Goal: Find specific page/section: Locate a particular part of the current website

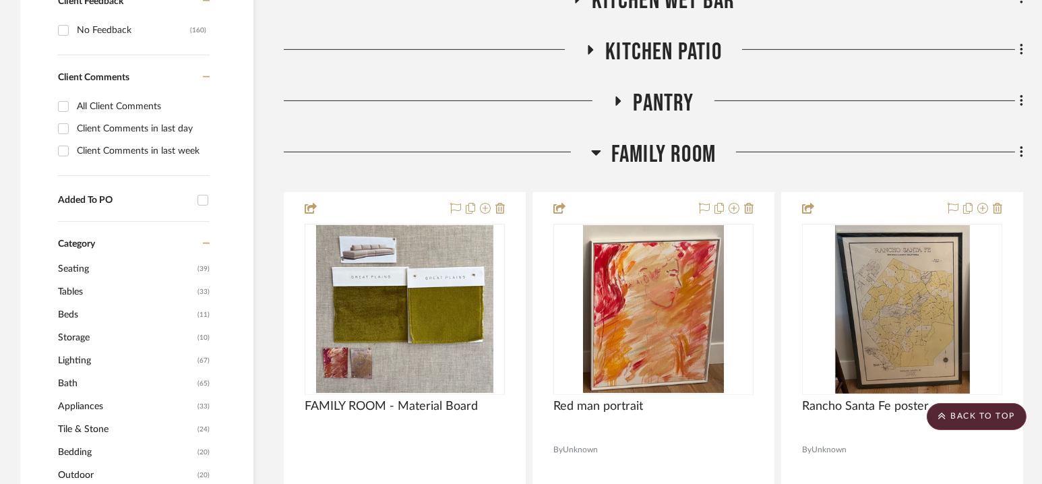
scroll to position [948, 0]
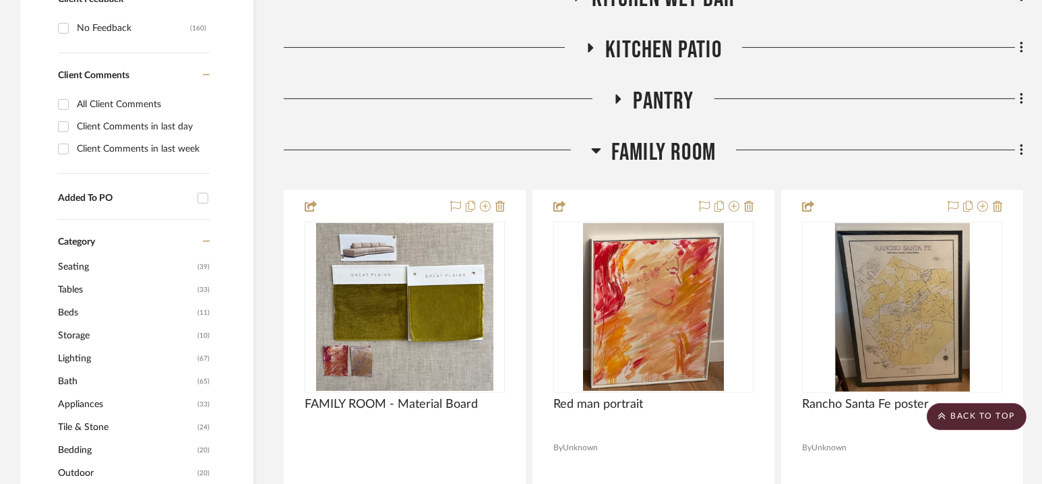
click at [656, 142] on span "Family Room" at bounding box center [663, 152] width 104 height 29
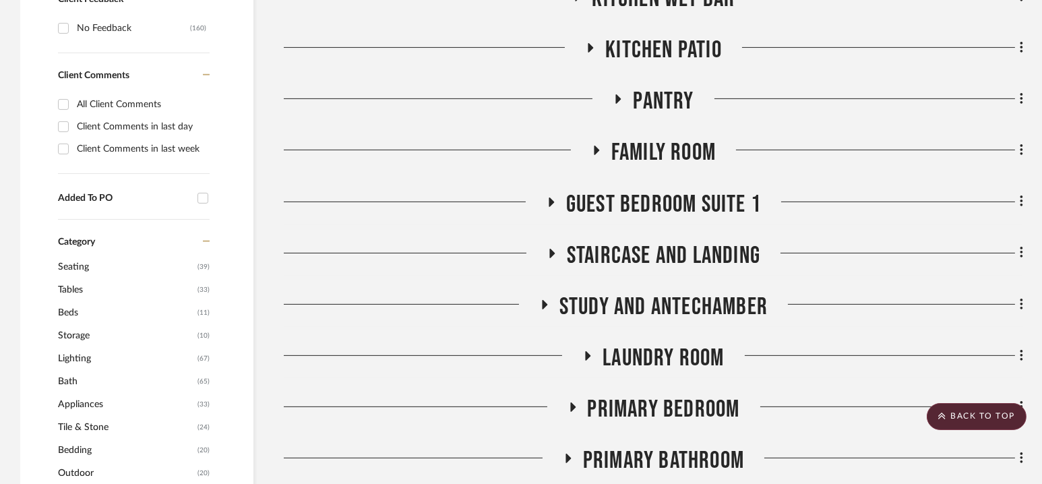
click at [665, 144] on span "Family Room" at bounding box center [663, 152] width 104 height 29
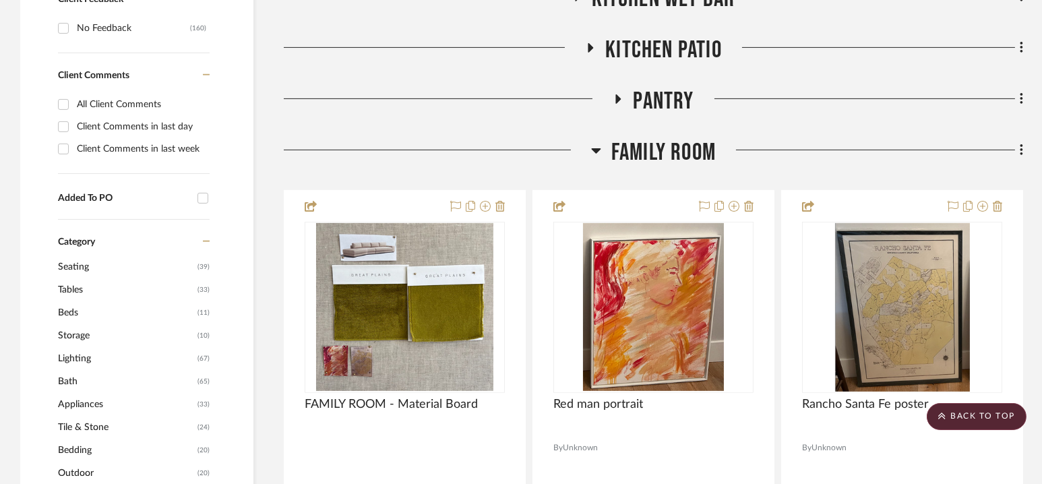
click at [660, 146] on span "Family Room" at bounding box center [663, 152] width 104 height 29
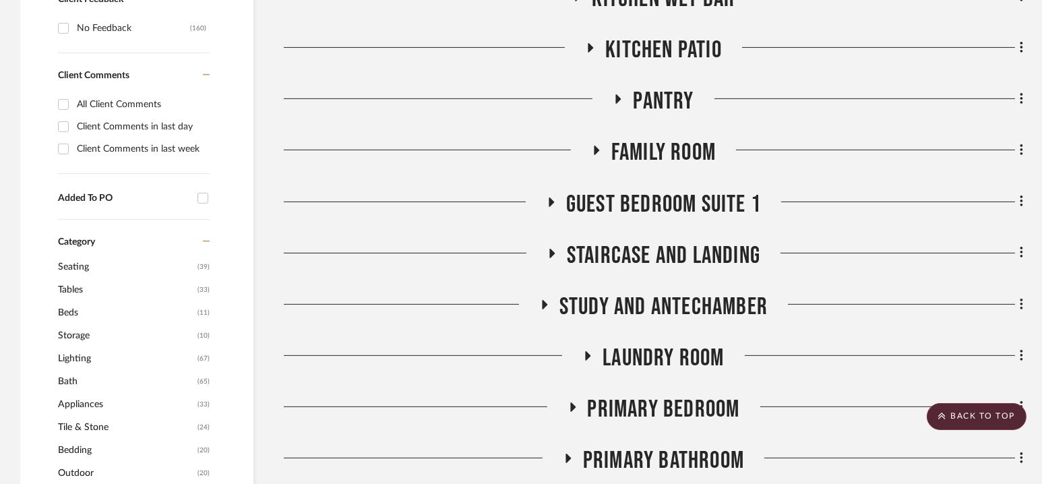
click at [660, 146] on span "Family Room" at bounding box center [663, 152] width 104 height 29
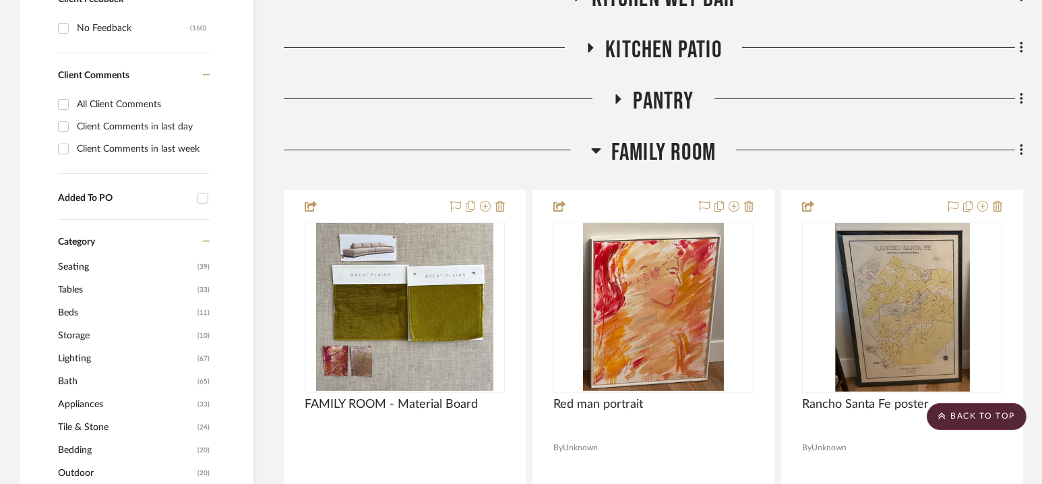
click at [660, 147] on span "Family Room" at bounding box center [663, 152] width 104 height 29
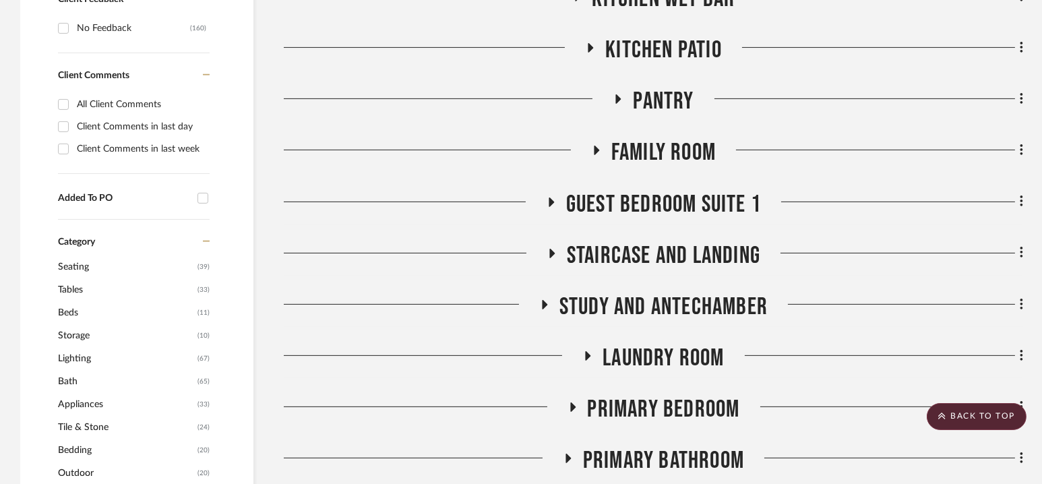
click at [660, 147] on span "Family Room" at bounding box center [663, 152] width 104 height 29
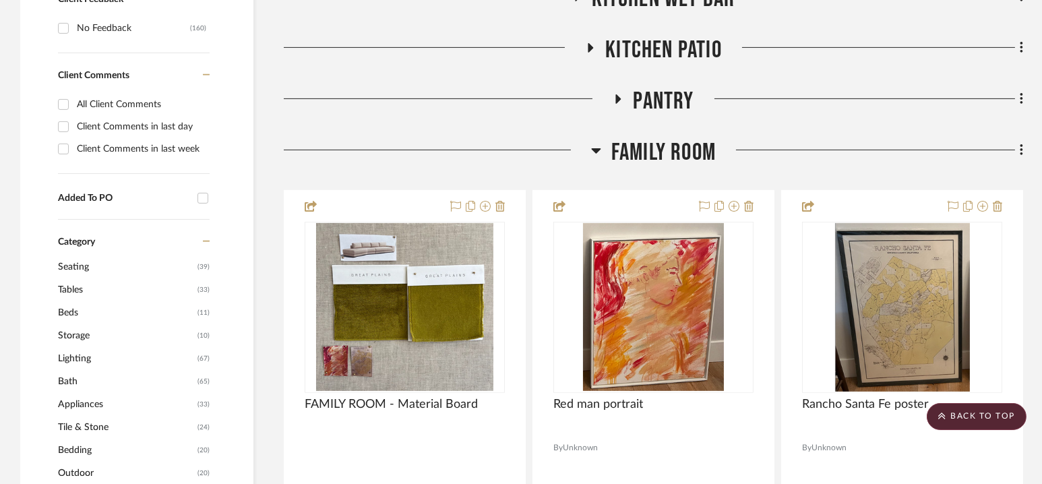
click at [658, 144] on span "Family Room" at bounding box center [663, 152] width 104 height 29
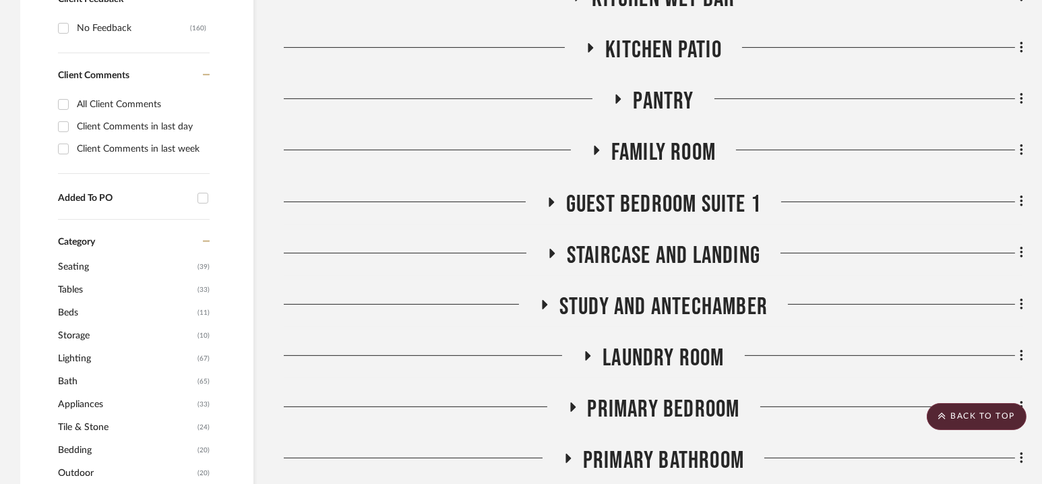
click at [658, 144] on span "Family Room" at bounding box center [663, 152] width 104 height 29
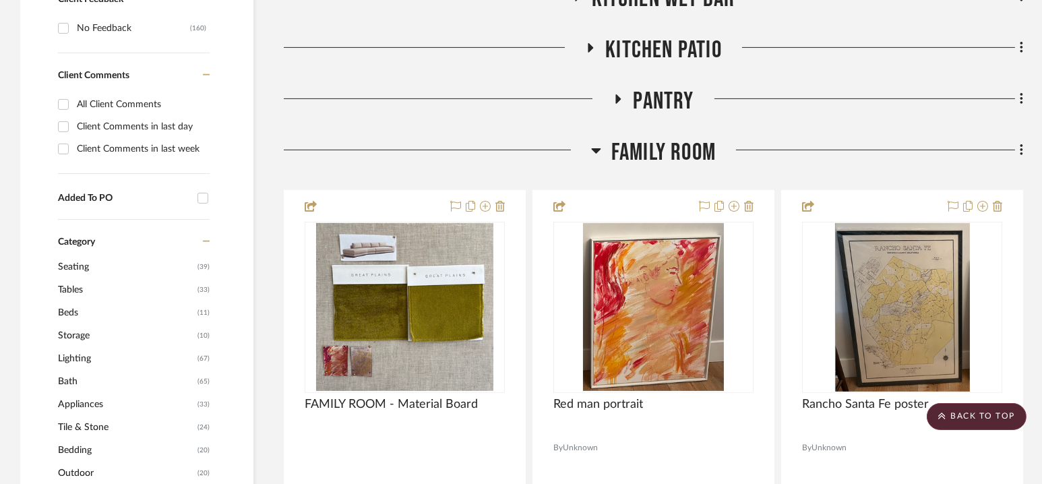
click at [658, 144] on span "Family Room" at bounding box center [663, 152] width 104 height 29
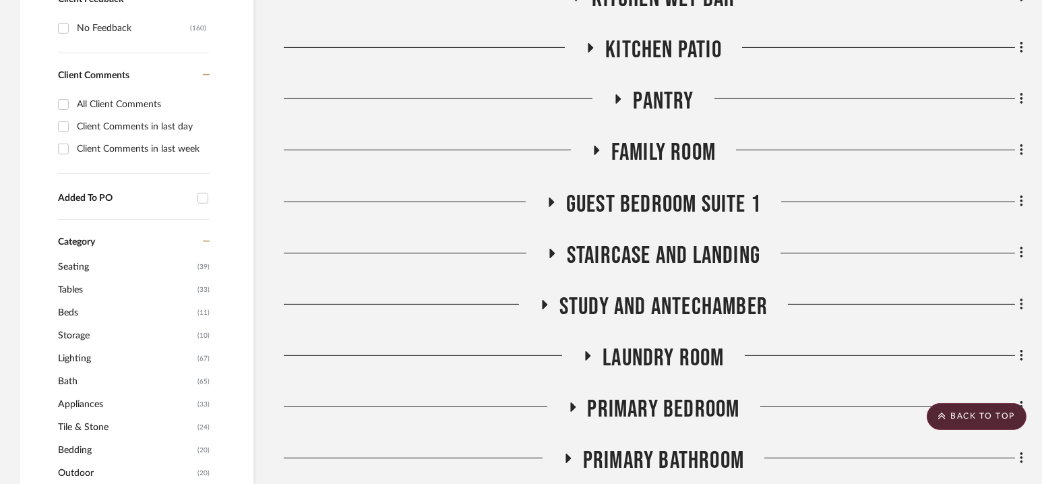
click at [658, 144] on span "Family Room" at bounding box center [663, 152] width 104 height 29
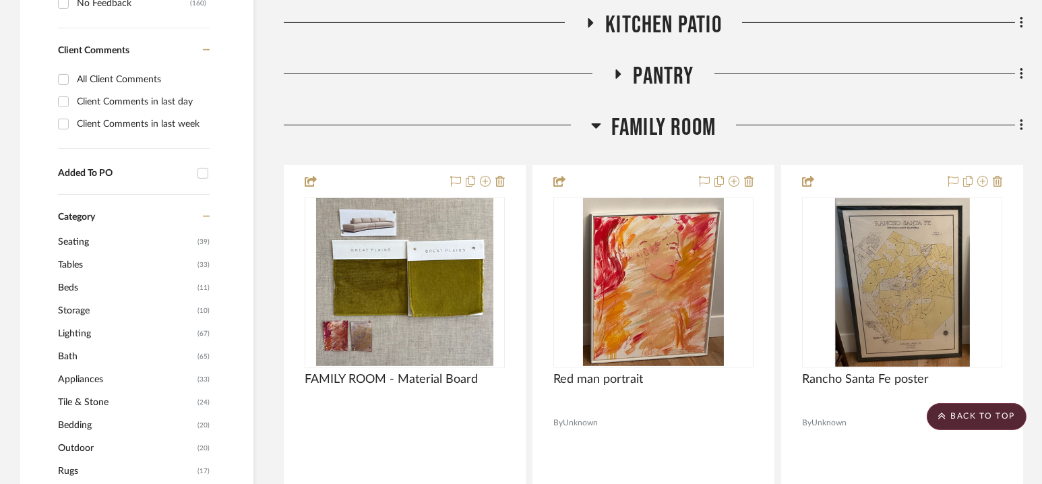
scroll to position [975, 0]
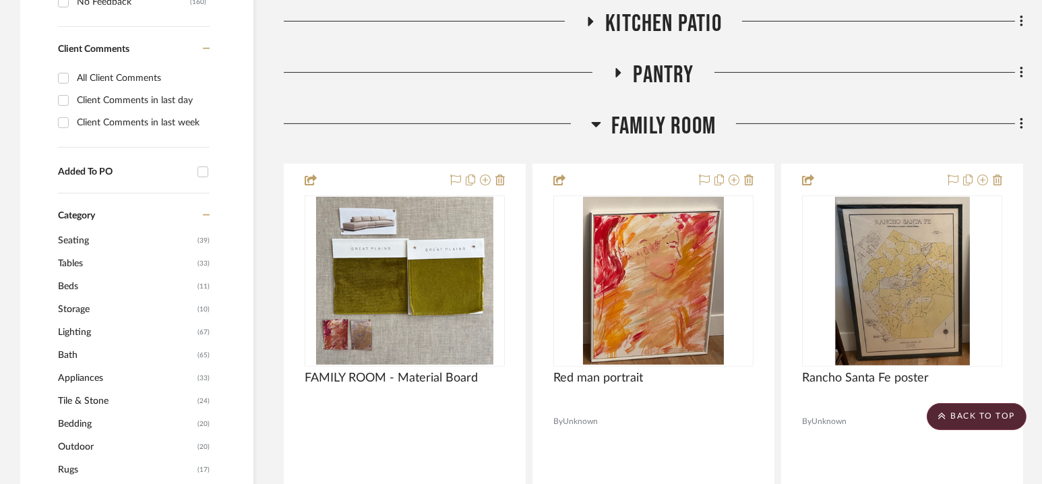
click at [658, 123] on span "Family Room" at bounding box center [663, 126] width 104 height 29
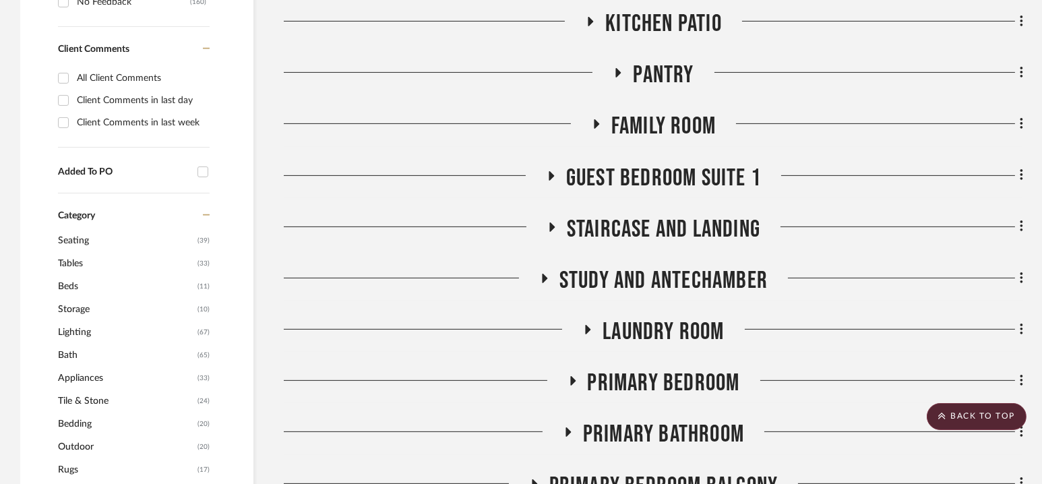
click at [661, 120] on span "Family Room" at bounding box center [663, 126] width 104 height 29
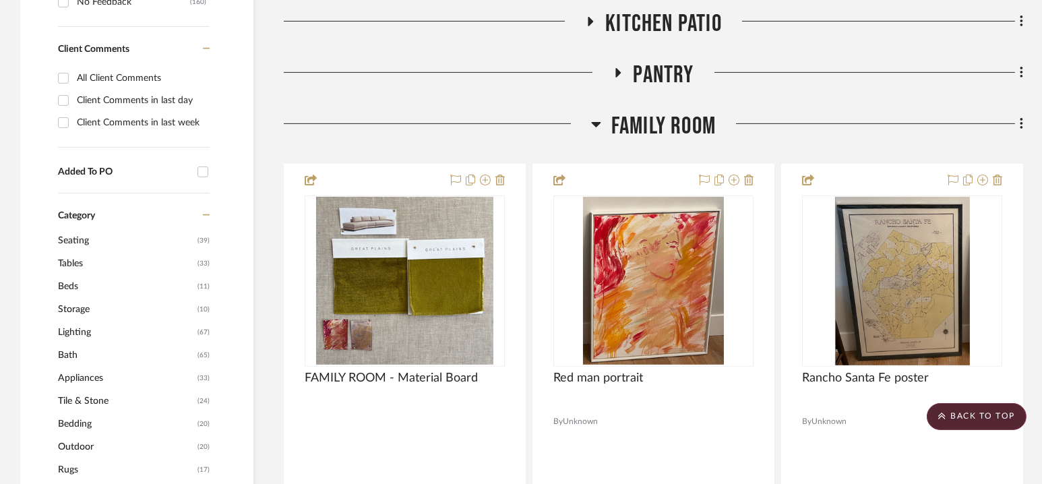
click at [661, 120] on span "Family Room" at bounding box center [663, 126] width 104 height 29
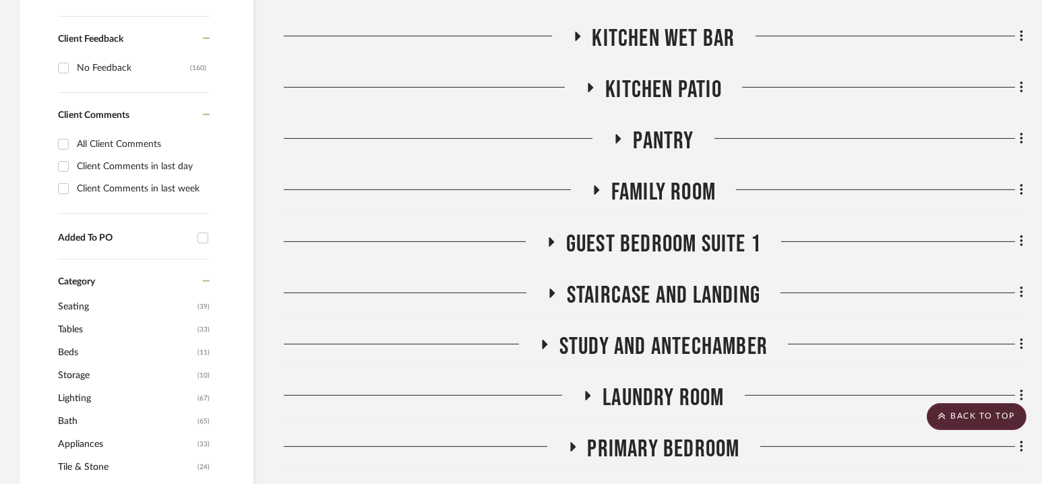
scroll to position [911, 0]
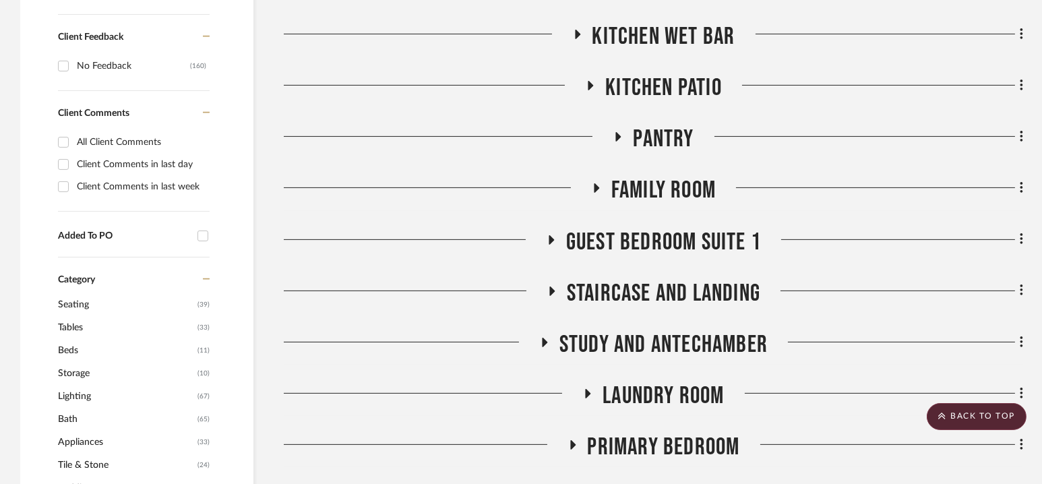
click at [661, 252] on span "Guest Bedroom Suite 1" at bounding box center [663, 242] width 195 height 29
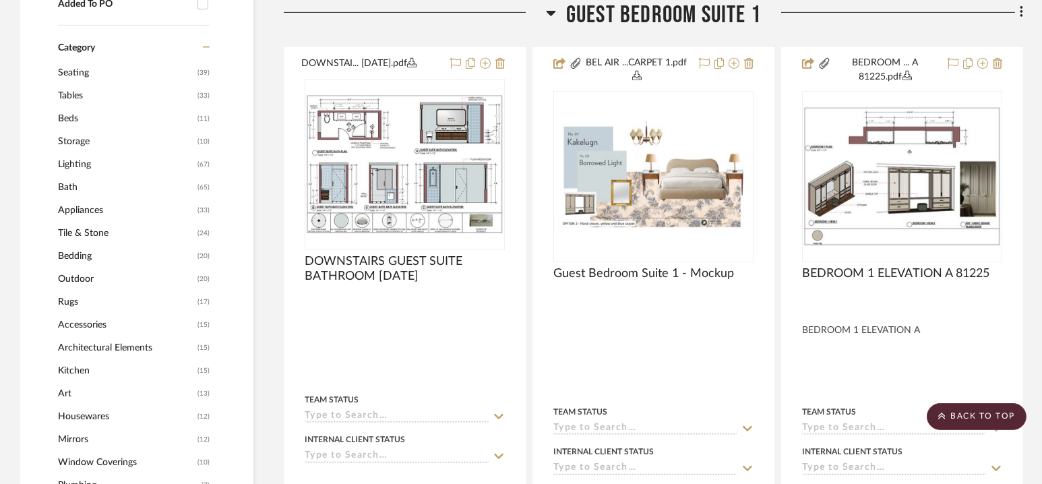
scroll to position [1114, 0]
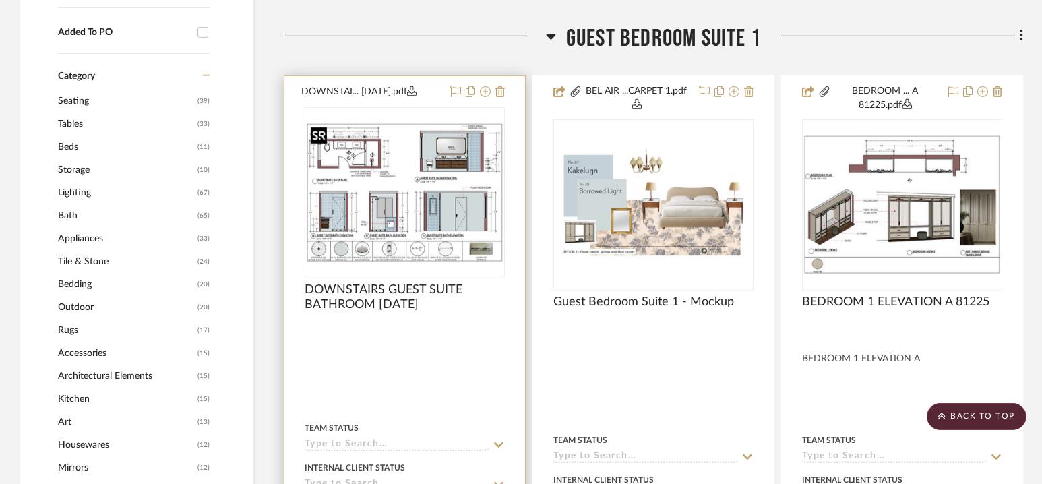
click at [405, 212] on img "0" at bounding box center [404, 193] width 197 height 140
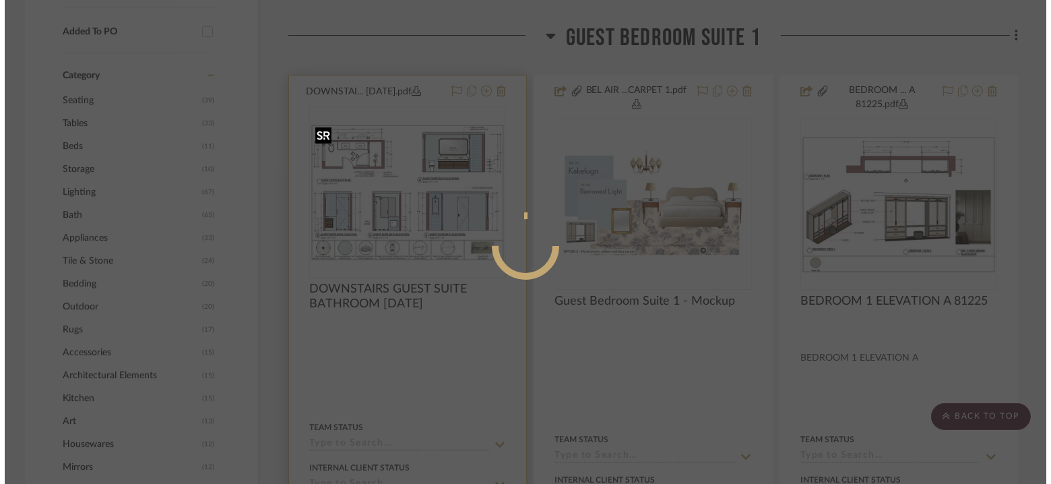
scroll to position [0, 0]
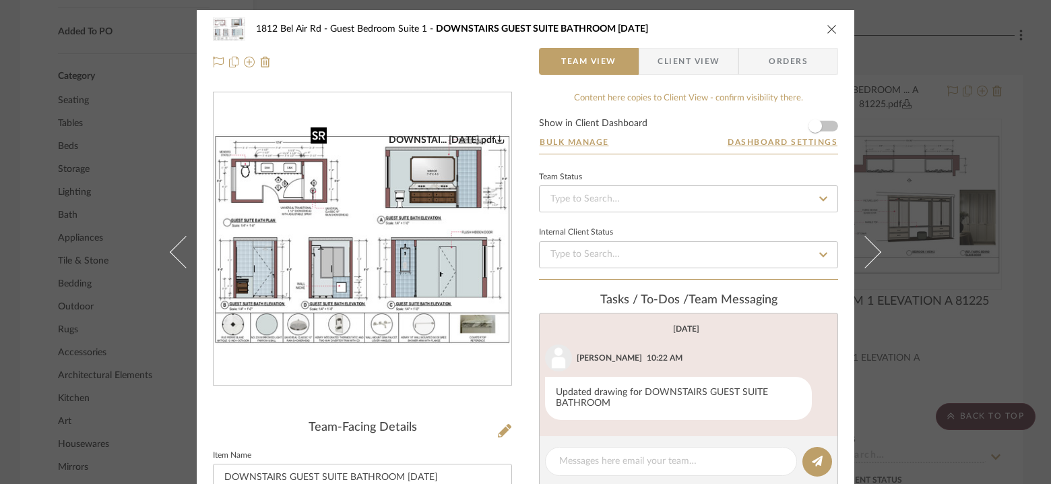
click at [405, 212] on img "0" at bounding box center [363, 239] width 298 height 210
click at [998, 115] on div "1812 [GEOGRAPHIC_DATA] Guest Bedroom Suite 1 DOWNSTAIRS GUEST SUITE BATHROOM [D…" at bounding box center [525, 242] width 1051 height 484
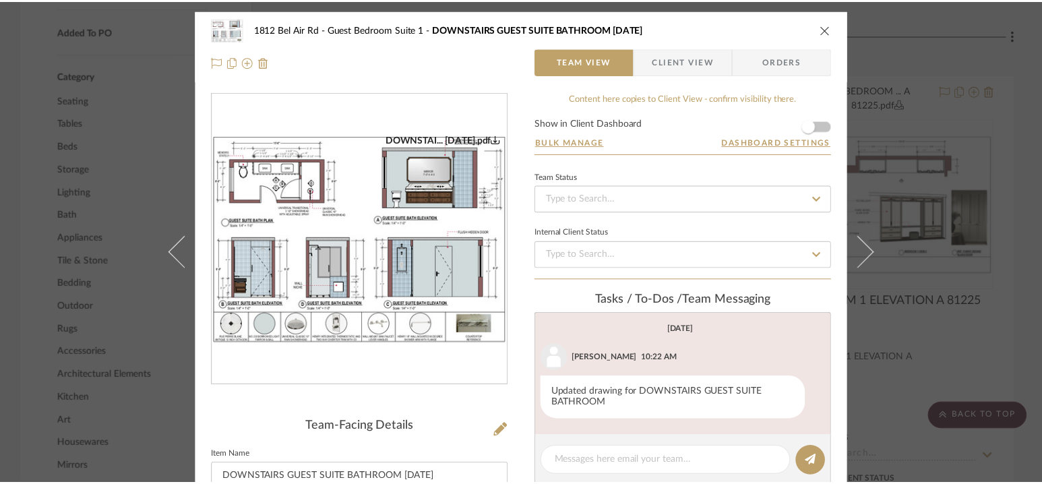
scroll to position [1114, 0]
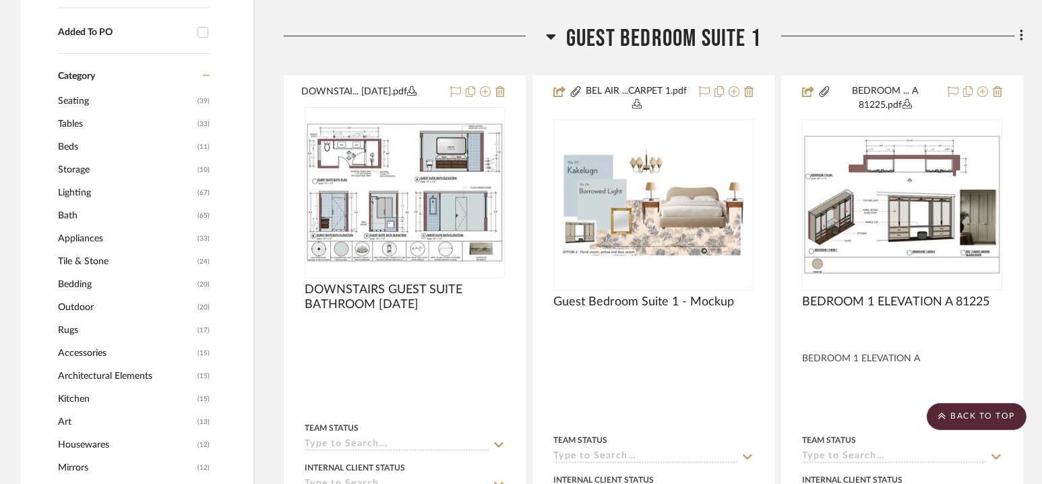
click at [653, 42] on span "Guest Bedroom Suite 1" at bounding box center [663, 38] width 195 height 29
